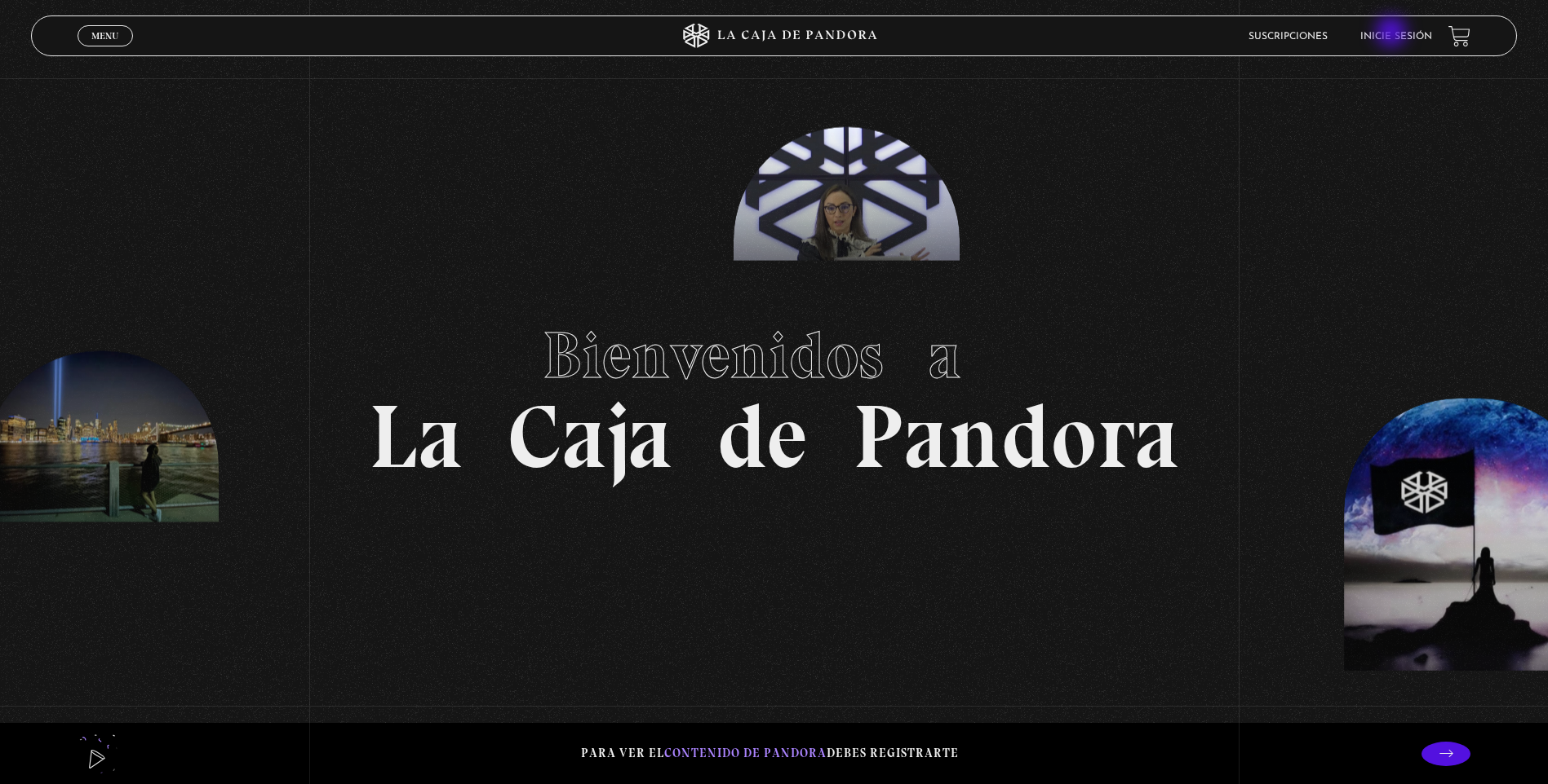
click at [1393, 33] on link "Inicie sesión" at bounding box center [1395, 36] width 72 height 10
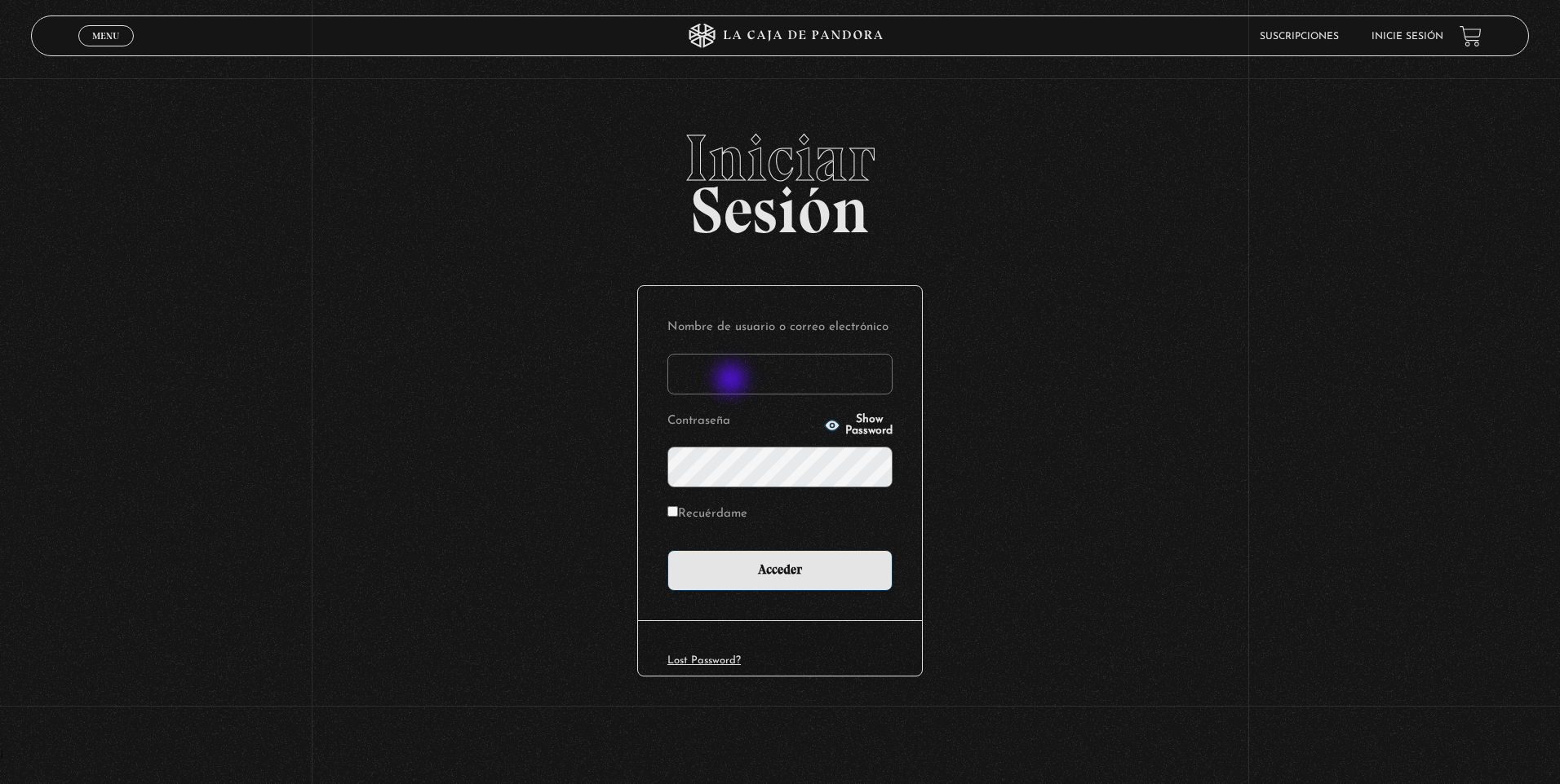
click at [732, 381] on input "Nombre de usuario o correo electrónico" at bounding box center [780, 374] width 225 height 40
type input "olirojasu@gmail.com"
click at [667, 551] on input "Acceder" at bounding box center [780, 571] width 225 height 40
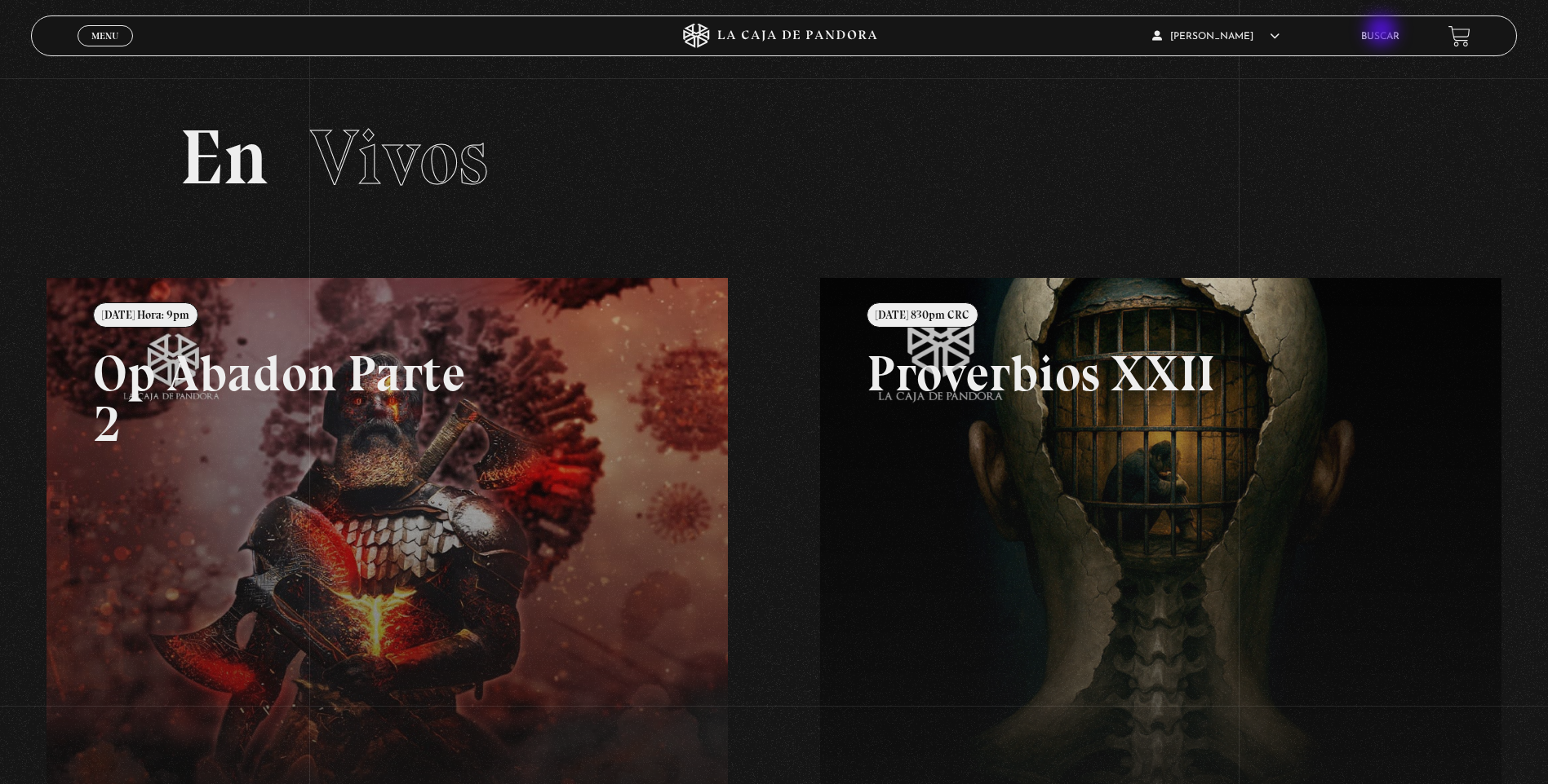
click at [1383, 31] on link "Buscar" at bounding box center [1380, 36] width 38 height 10
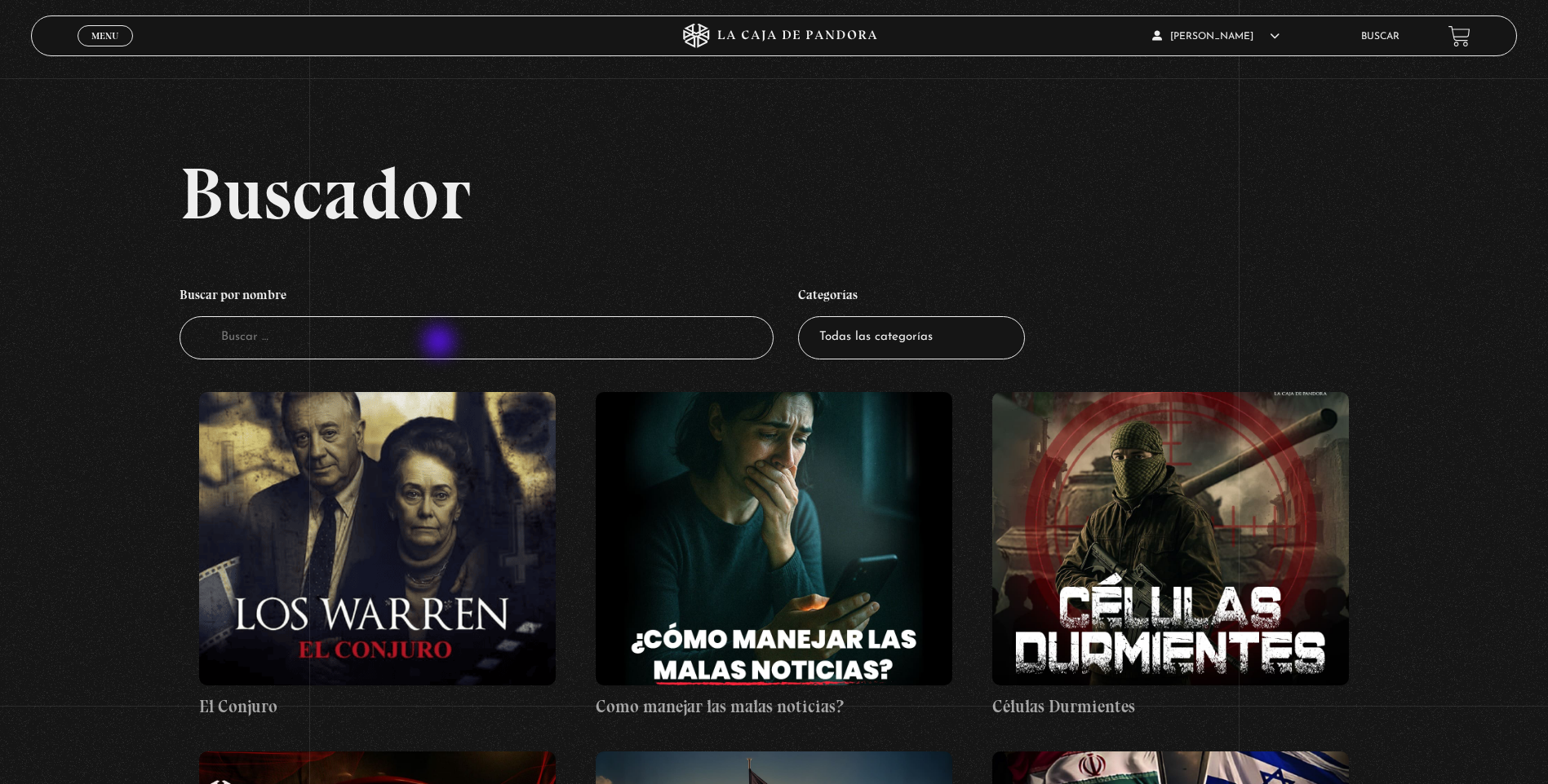
click at [441, 343] on input "Buscador" at bounding box center [475, 338] width 593 height 43
type input "guerra es"
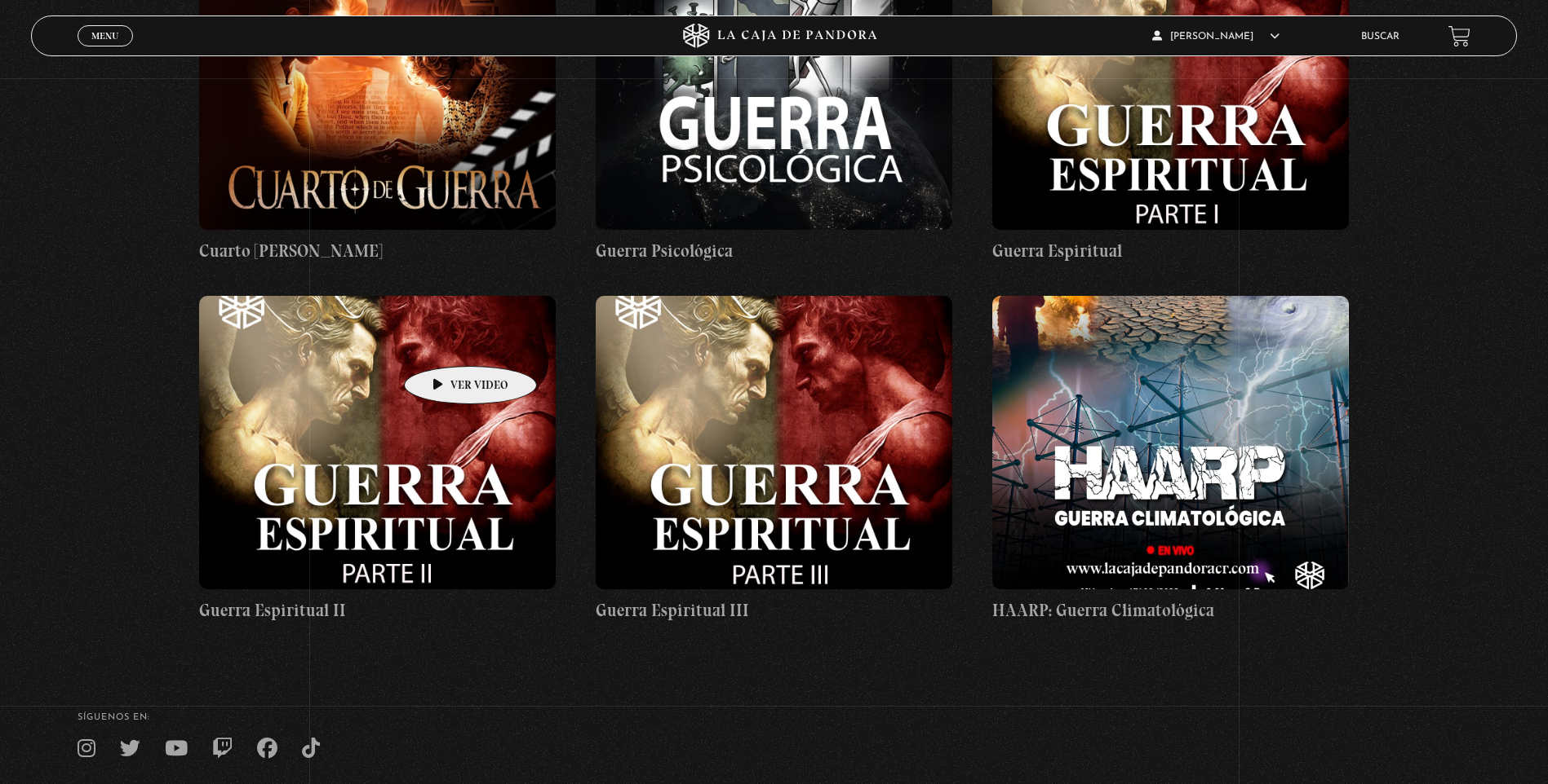
scroll to position [577, 0]
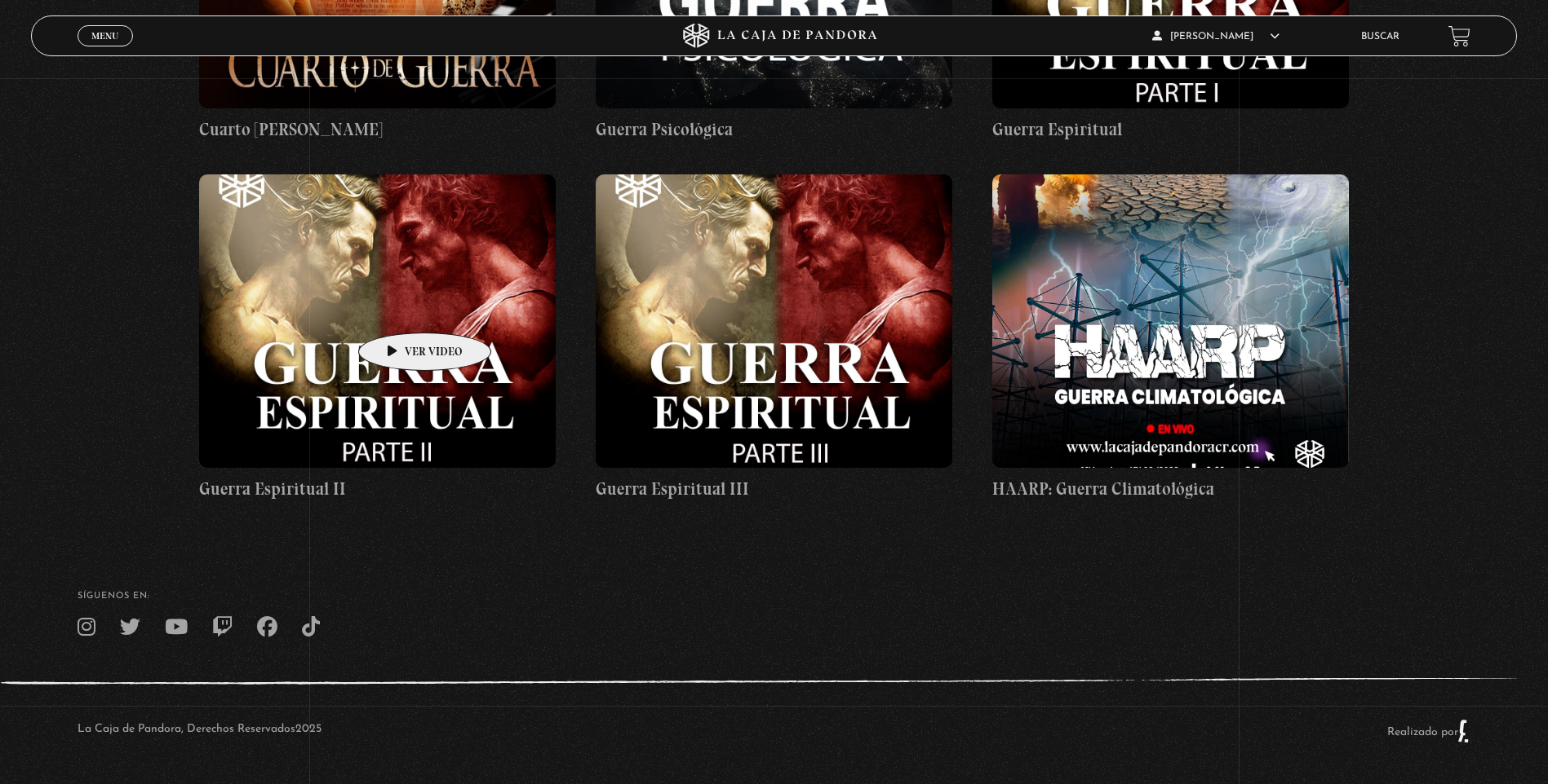
click at [399, 308] on figure at bounding box center [377, 321] width 356 height 293
